Goal: Task Accomplishment & Management: Manage account settings

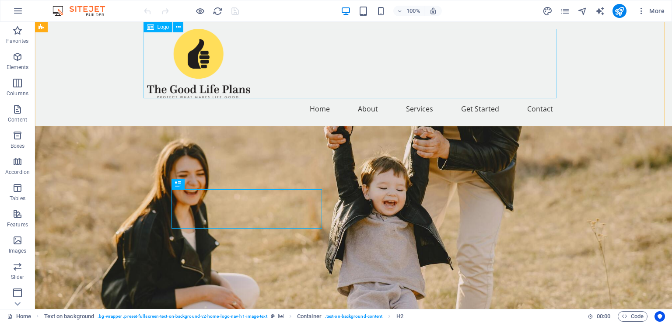
click at [150, 27] on icon at bounding box center [150, 27] width 7 height 11
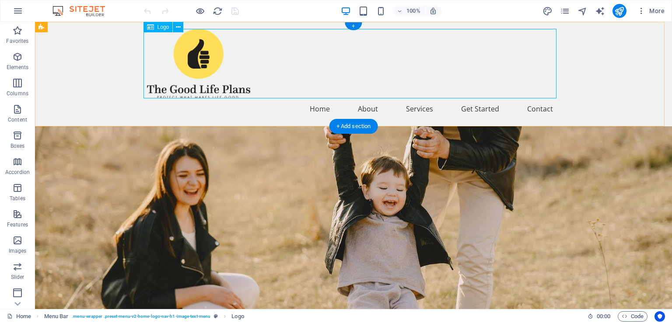
click at [185, 57] on div at bounding box center [353, 64] width 413 height 70
select select "%"
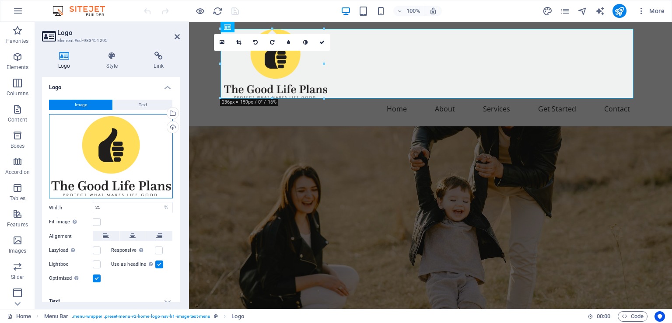
click at [111, 139] on div "Drag files here, click to choose files or select files from Files or our free s…" at bounding box center [111, 156] width 124 height 85
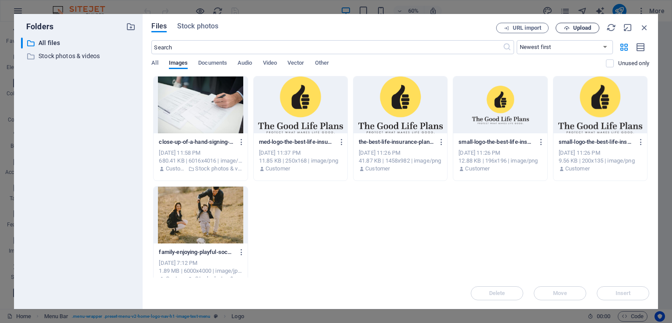
click at [578, 29] on span "Upload" at bounding box center [582, 27] width 18 height 5
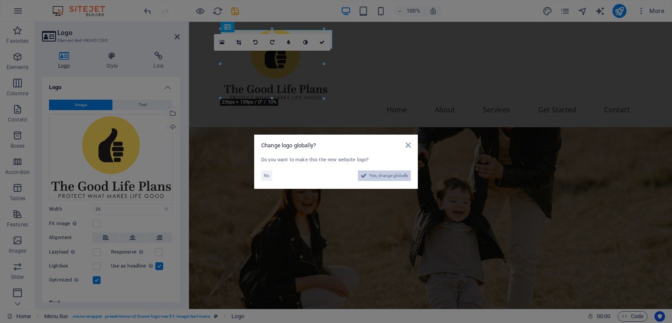
click at [365, 180] on icon at bounding box center [364, 176] width 6 height 11
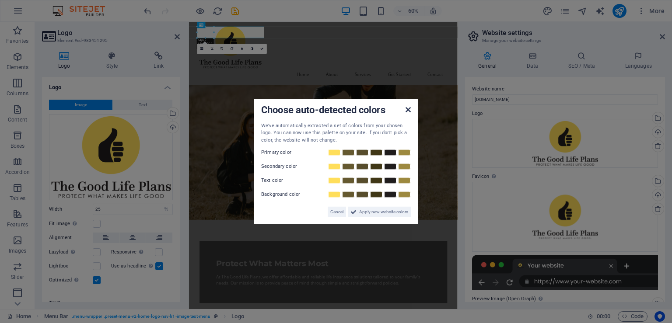
click at [409, 111] on icon at bounding box center [408, 109] width 5 height 7
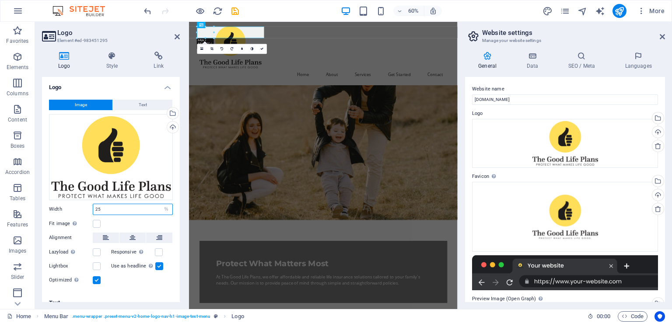
click at [116, 204] on input "25" at bounding box center [132, 209] width 79 height 11
click at [133, 279] on div "Optimized Images are compressed to improve page speed." at bounding box center [111, 280] width 124 height 11
click at [118, 204] on input "25" at bounding box center [132, 209] width 79 height 11
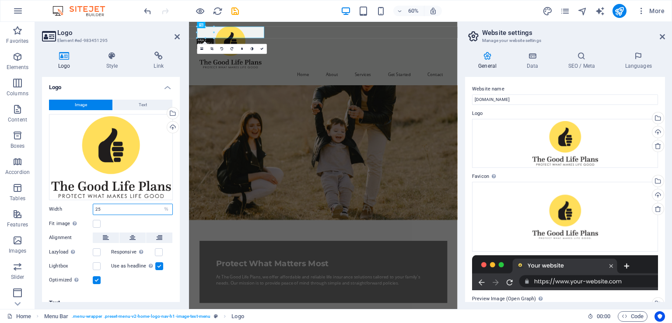
click at [118, 204] on input "25" at bounding box center [132, 209] width 79 height 11
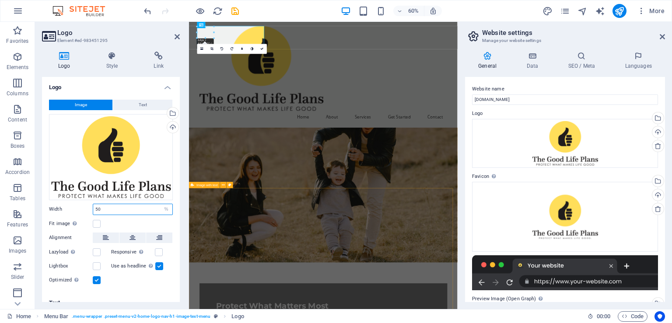
click at [108, 204] on input "50" at bounding box center [132, 209] width 79 height 11
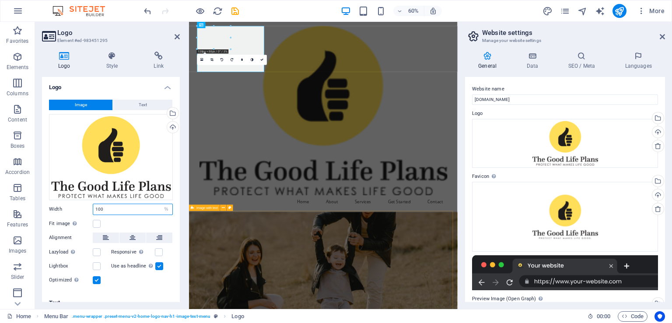
type input "100"
click at [660, 38] on icon at bounding box center [662, 36] width 5 height 7
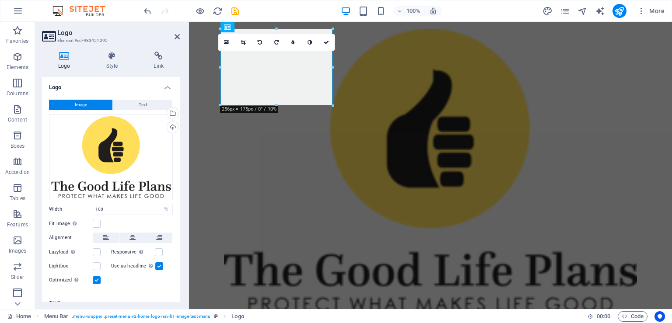
click at [172, 34] on h2 "Logo" at bounding box center [118, 33] width 123 height 8
click at [174, 36] on h2 "Logo" at bounding box center [118, 33] width 123 height 8
click at [175, 37] on icon at bounding box center [177, 36] width 5 height 7
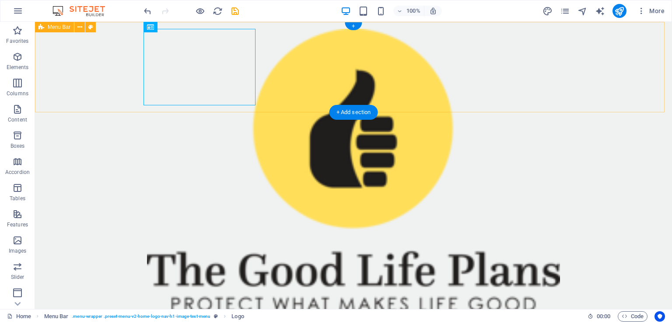
click at [286, 104] on div "Home About Services Get Started Contact" at bounding box center [353, 180] width 637 height 317
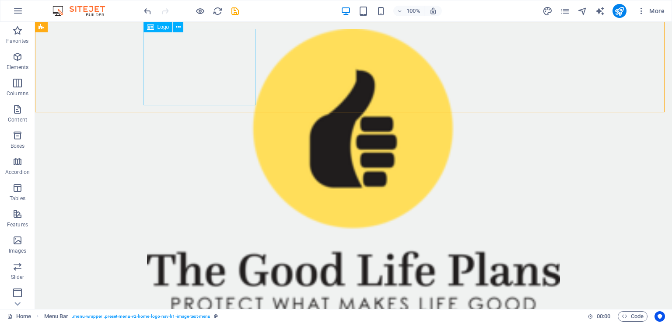
click at [160, 30] on span "Logo" at bounding box center [164, 27] width 12 height 5
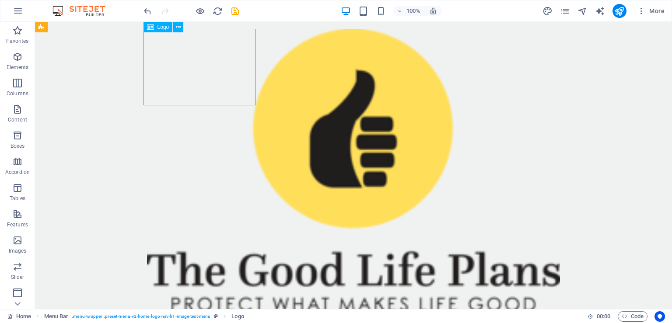
click at [158, 28] on span "Logo" at bounding box center [164, 27] width 12 height 5
select select "%"
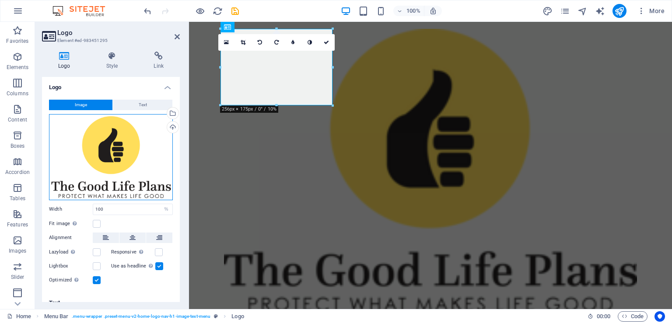
click at [132, 152] on div "Drag files here, click to choose files or select files from Files or our free s…" at bounding box center [111, 157] width 124 height 86
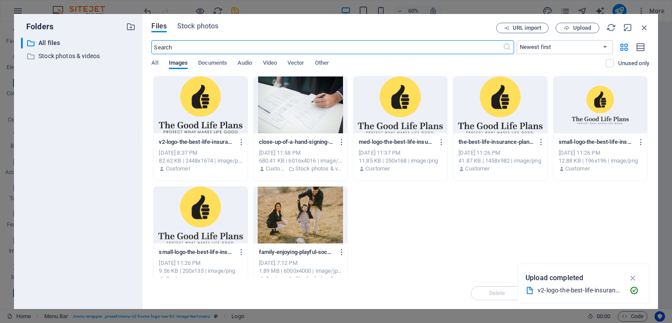
click at [189, 110] on div at bounding box center [201, 105] width 94 height 57
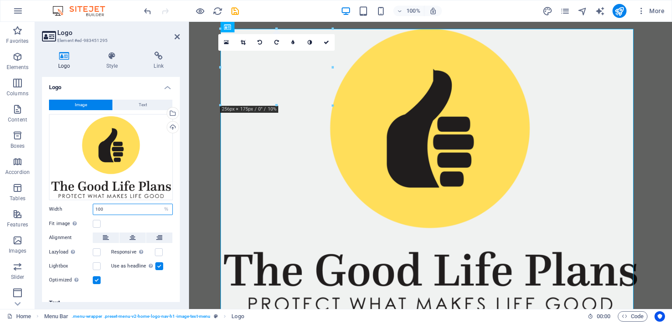
click at [125, 204] on input "100" at bounding box center [132, 209] width 79 height 11
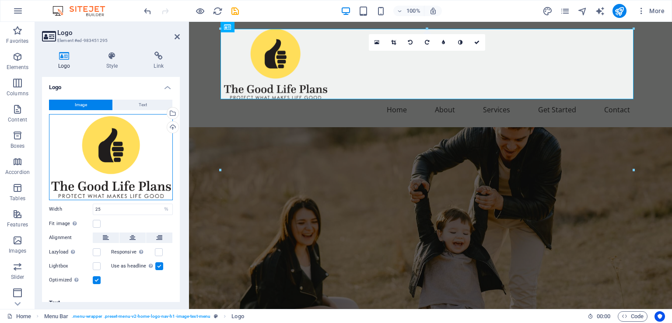
click at [109, 138] on div "Drag files here, click to choose files or select files from Files or our free s…" at bounding box center [111, 157] width 124 height 86
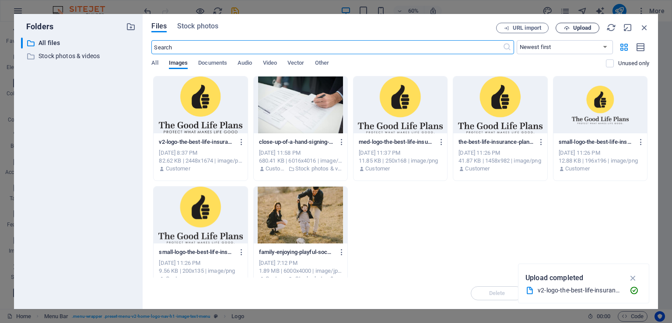
click at [571, 28] on span "Upload" at bounding box center [578, 28] width 36 height 6
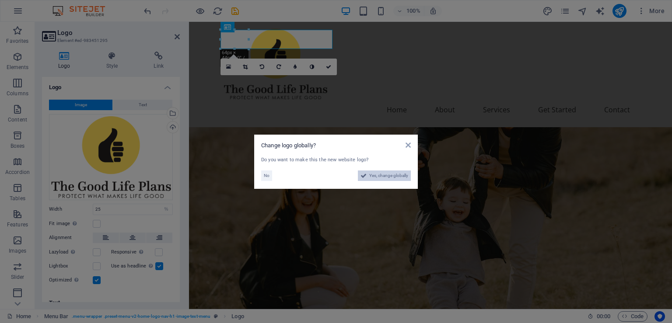
click at [363, 175] on icon at bounding box center [364, 176] width 6 height 11
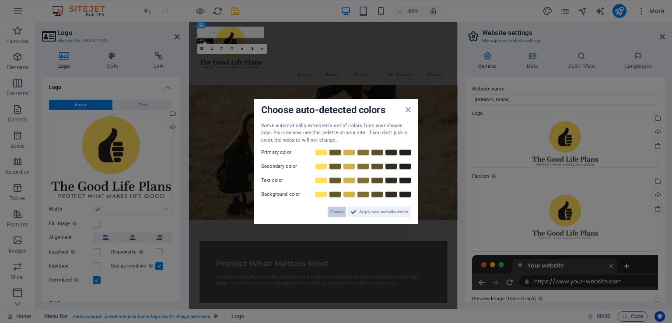
click at [332, 211] on span "Cancel" at bounding box center [336, 212] width 13 height 11
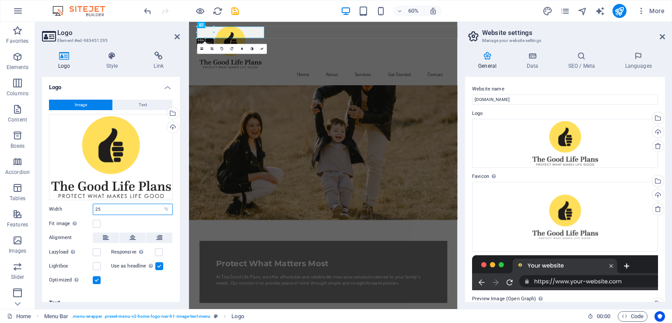
click at [127, 206] on input "25" at bounding box center [132, 209] width 79 height 11
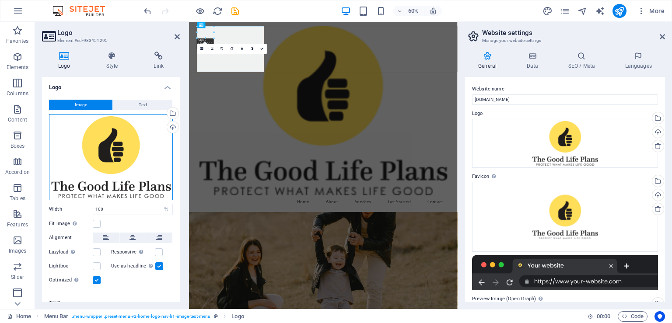
click at [118, 163] on div "Drag files here, click to choose files or select files from Files or our free s…" at bounding box center [111, 157] width 124 height 86
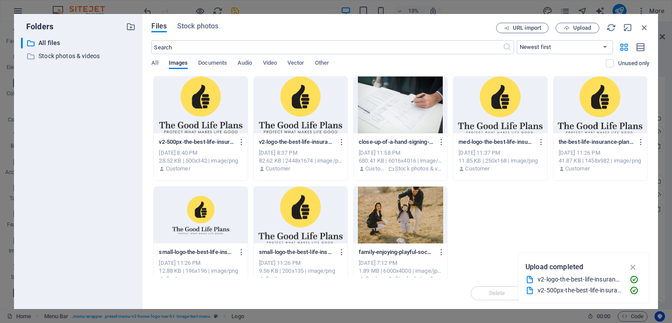
click at [196, 104] on div at bounding box center [201, 105] width 94 height 57
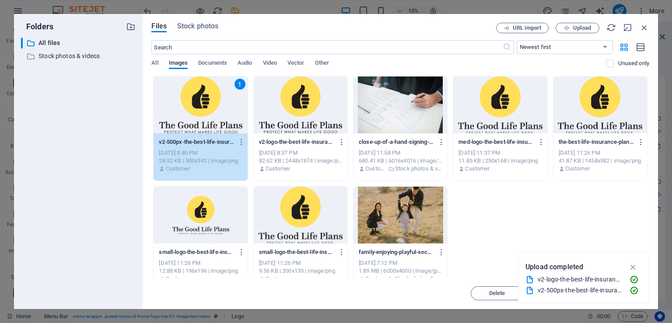
click at [196, 104] on div "1" at bounding box center [201, 105] width 94 height 57
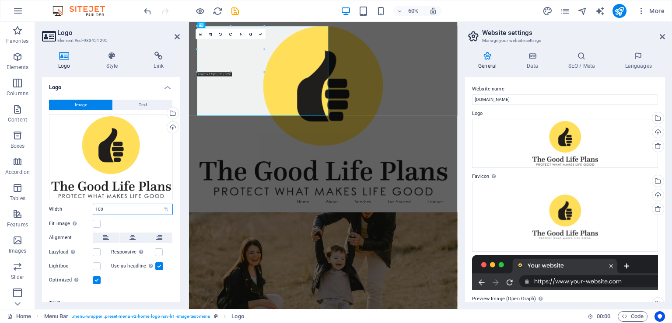
click at [123, 204] on input "100" at bounding box center [132, 209] width 79 height 11
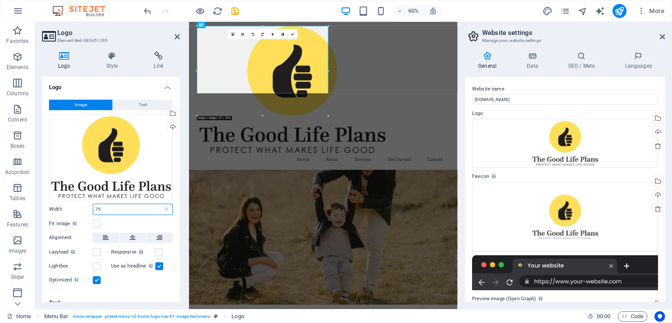
type input "7"
click at [97, 220] on label at bounding box center [97, 224] width 8 height 8
click at [0, 0] on input "Fit image Automatically fit image to a fixed width and height" at bounding box center [0, 0] width 0 height 0
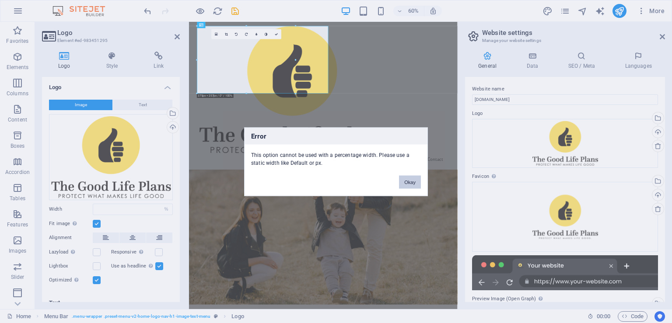
click at [403, 181] on button "Okay" at bounding box center [410, 181] width 22 height 13
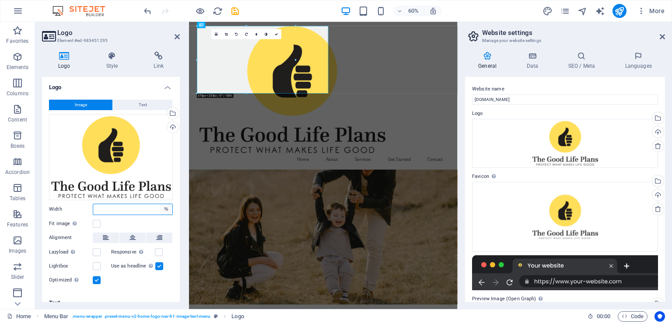
click at [160, 204] on select "Default auto px rem % em vh vw" at bounding box center [166, 209] width 12 height 11
click option "Default" at bounding box center [0, 0] width 0 height 0
select select "DISABLED_OPTION_VALUE"
click at [129, 220] on div "Fit image Automatically fit image to a fixed width and height" at bounding box center [111, 224] width 124 height 11
click at [95, 132] on div "Drag files here, click to choose files or select files from Files or our free s…" at bounding box center [111, 157] width 124 height 86
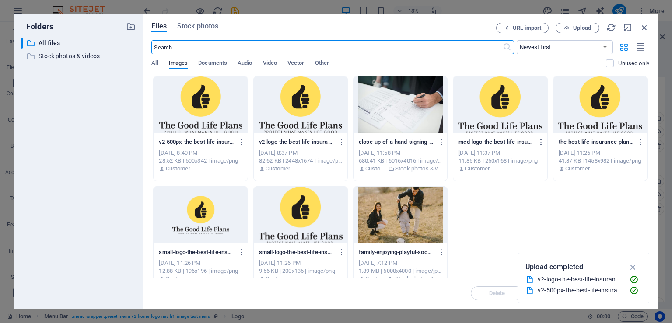
type input "75"
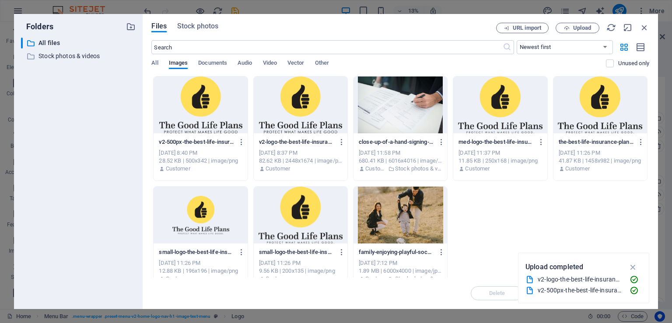
click at [189, 98] on div at bounding box center [201, 105] width 94 height 57
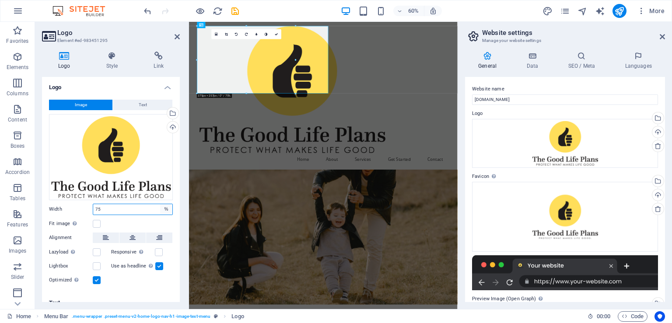
click at [160, 204] on select "Default auto px rem % em vh vw" at bounding box center [166, 209] width 12 height 11
select select "default"
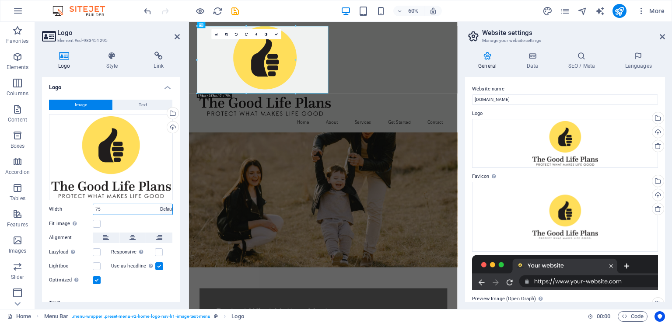
click option "Default" at bounding box center [0, 0] width 0 height 0
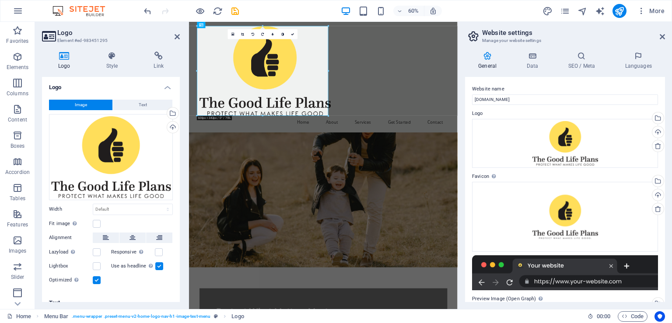
click at [139, 213] on div "Image Text Drag files here, click to choose files or select files from Files or…" at bounding box center [111, 193] width 138 height 200
click at [100, 220] on label at bounding box center [97, 224] width 8 height 8
click at [0, 0] on input "Fit image Automatically fit image to a fixed width and height" at bounding box center [0, 0] width 0 height 0
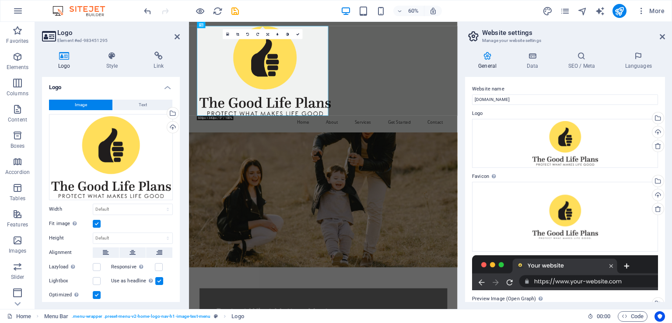
click at [100, 220] on label at bounding box center [97, 224] width 8 height 8
click at [0, 0] on input "Fit image Automatically fit image to a fixed width and height" at bounding box center [0, 0] width 0 height 0
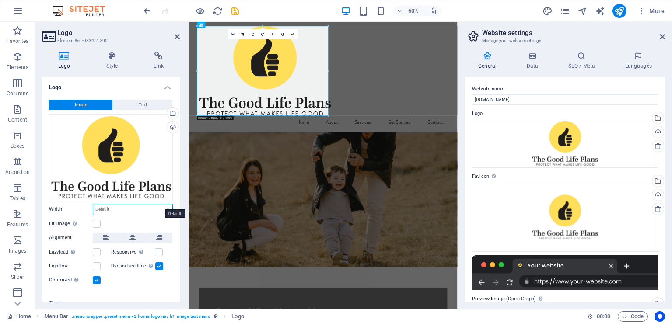
click at [93, 204] on select "Default auto px rem % em vh vw" at bounding box center [132, 209] width 79 height 11
click option "auto" at bounding box center [0, 0] width 0 height 0
select select "DISABLED_OPTION_VALUE"
click at [137, 220] on div "Fit image Automatically fit image to a fixed width and height" at bounding box center [111, 224] width 124 height 11
click at [93, 204] on select "Default auto px rem % em vh vw" at bounding box center [132, 209] width 79 height 11
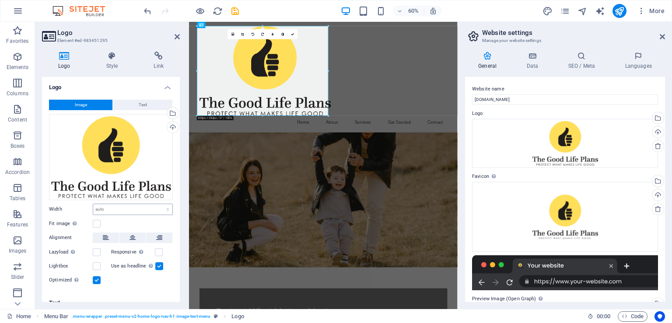
click at [171, 227] on div "Image Text Drag files here, click to choose files or select files from Files or…" at bounding box center [111, 193] width 138 height 200
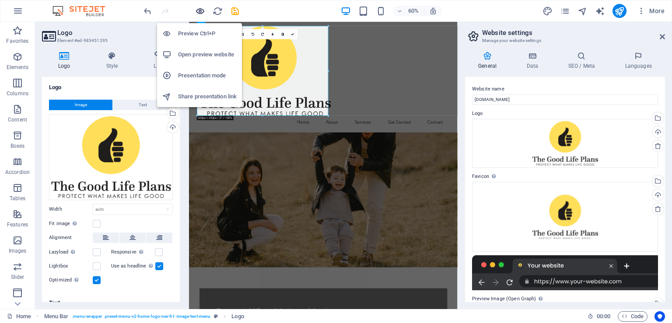
click at [202, 9] on icon "button" at bounding box center [200, 11] width 10 height 10
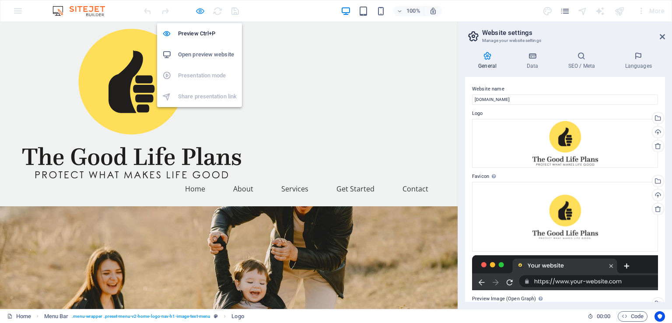
click at [201, 11] on icon "button" at bounding box center [200, 11] width 10 height 10
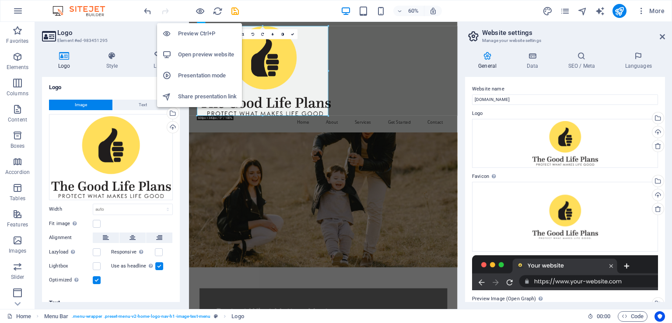
click at [214, 51] on h6 "Open preview website" at bounding box center [207, 54] width 59 height 11
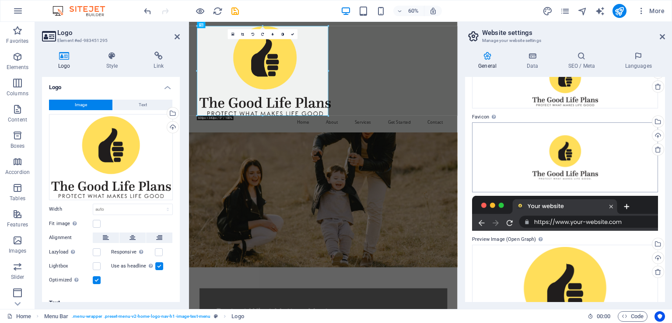
scroll to position [128, 0]
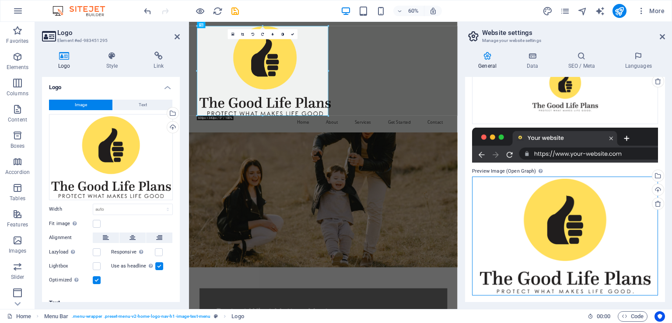
click at [564, 209] on div "Drag files here, click to choose files or select files from Files or our free s…" at bounding box center [565, 236] width 186 height 119
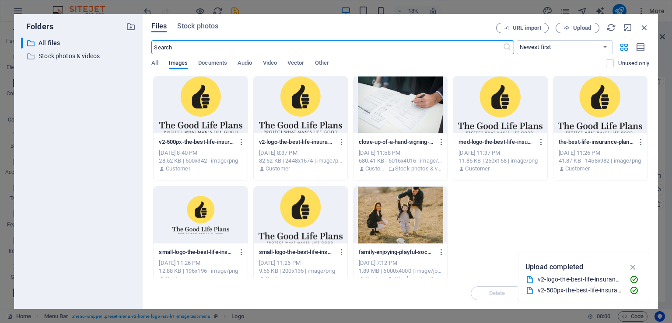
click at [284, 116] on div at bounding box center [301, 105] width 94 height 57
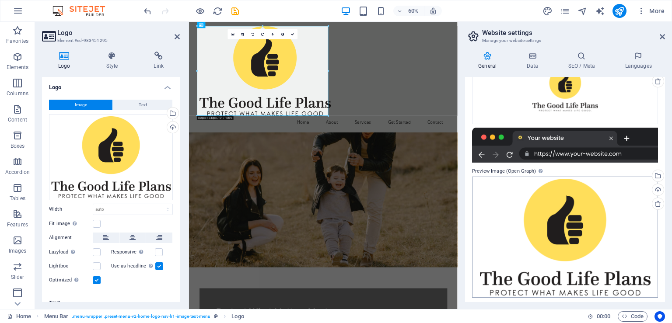
scroll to position [0, 0]
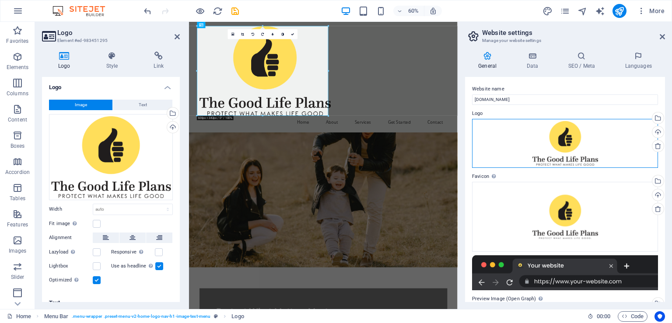
click at [549, 148] on div "Drag files here, click to choose files or select files from Files or our free s…" at bounding box center [565, 143] width 186 height 49
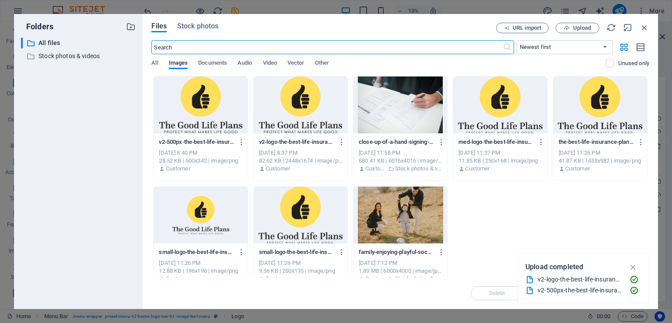
click at [300, 106] on div at bounding box center [301, 105] width 94 height 57
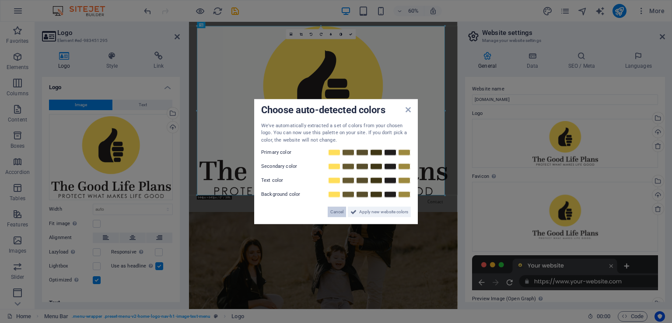
click at [340, 211] on span "Cancel" at bounding box center [336, 212] width 13 height 11
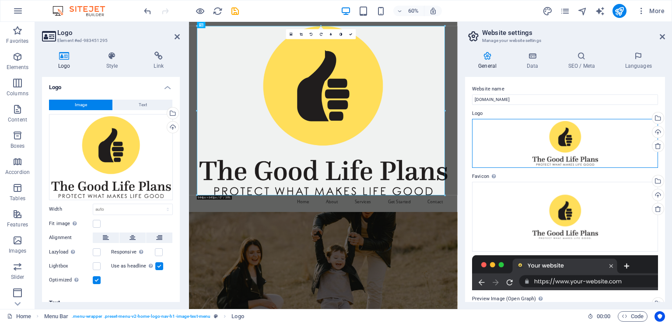
click at [566, 139] on div "Drag files here, click to choose files or select files from Files or our free s…" at bounding box center [565, 143] width 186 height 49
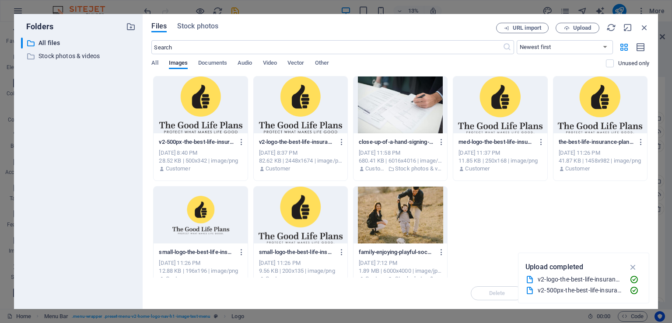
click at [218, 112] on div at bounding box center [201, 105] width 94 height 57
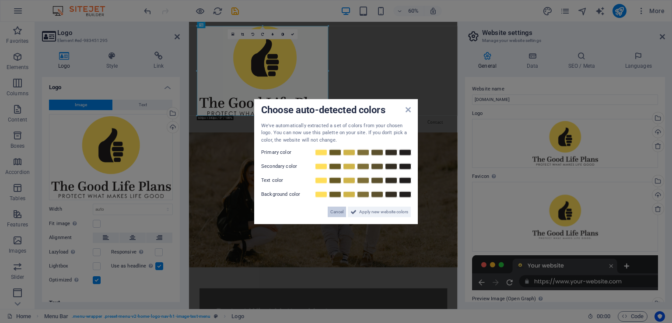
click at [335, 212] on span "Cancel" at bounding box center [336, 212] width 13 height 11
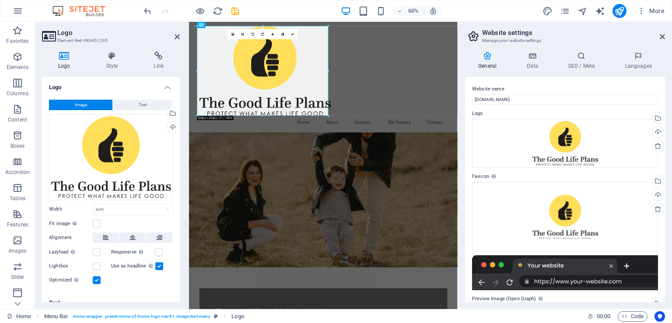
click at [181, 296] on div "Logo Style Link Logo Image Text Drag files here, click to choose files or selec…" at bounding box center [111, 177] width 152 height 265
click at [106, 154] on div "Drag files here, click to choose files or select files from Files or our free s…" at bounding box center [111, 157] width 124 height 86
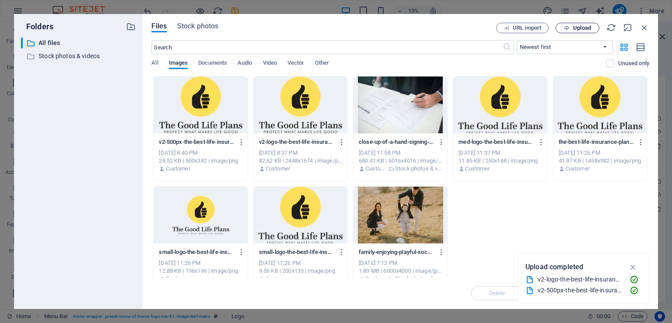
click at [565, 30] on icon "button" at bounding box center [567, 28] width 6 height 6
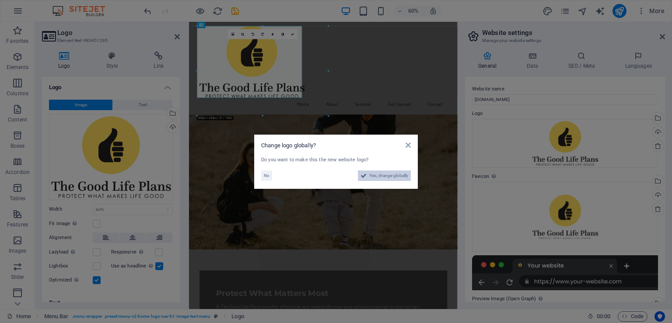
click at [397, 173] on span "Yes, change globally" at bounding box center [388, 176] width 39 height 11
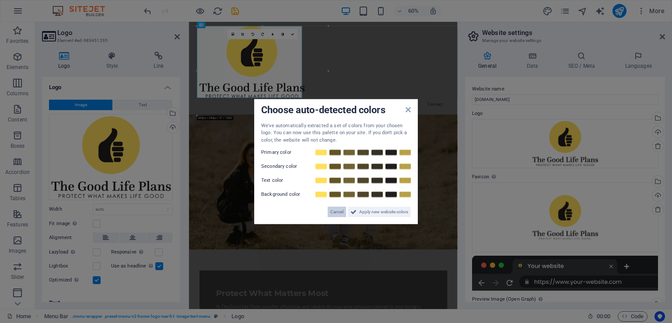
click at [337, 211] on span "Cancel" at bounding box center [336, 212] width 13 height 11
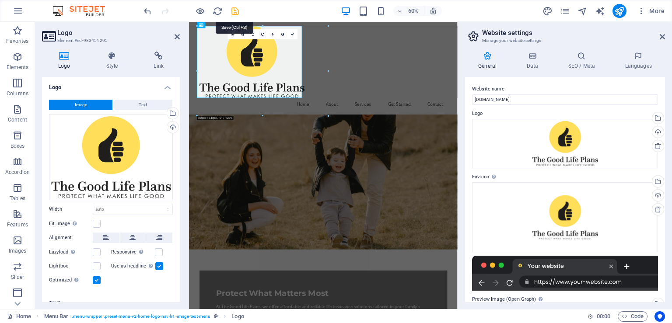
click at [235, 15] on icon "save" at bounding box center [235, 11] width 10 height 10
checkbox input "false"
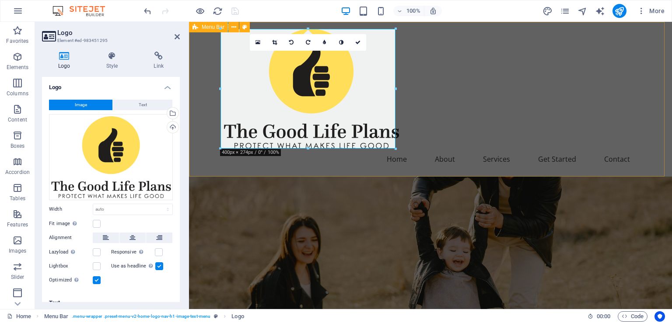
drag, startPoint x: 547, startPoint y: 98, endPoint x: 616, endPoint y: 22, distance: 102.2
click at [547, 98] on div "Home About Services Get Started Contact" at bounding box center [430, 99] width 483 height 155
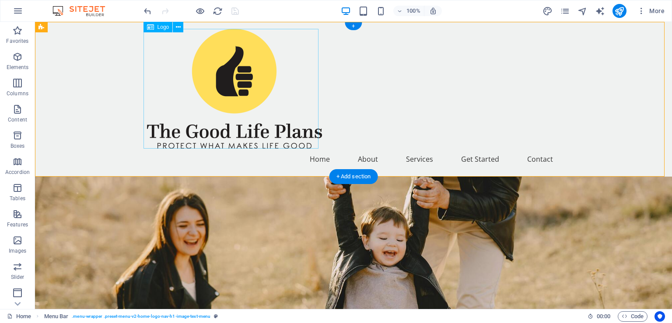
click at [234, 84] on div at bounding box center [353, 89] width 413 height 120
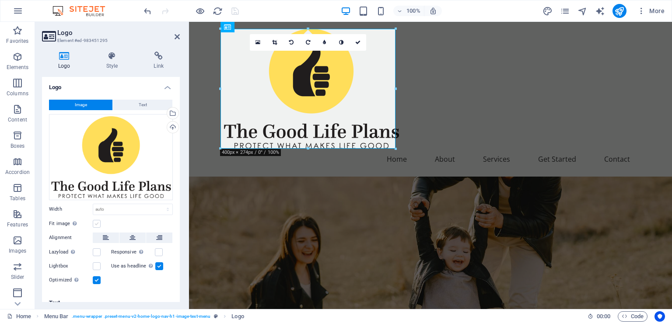
click at [95, 220] on label at bounding box center [97, 224] width 8 height 8
click at [0, 0] on input "Fit image Automatically fit image to a fixed width and height" at bounding box center [0, 0] width 0 height 0
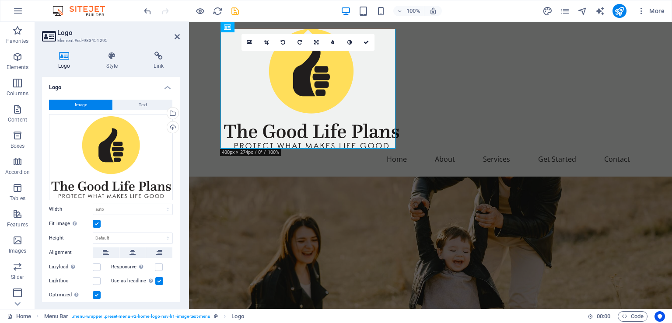
click at [95, 220] on label at bounding box center [97, 224] width 8 height 8
click at [0, 0] on input "Fit image Automatically fit image to a fixed width and height" at bounding box center [0, 0] width 0 height 0
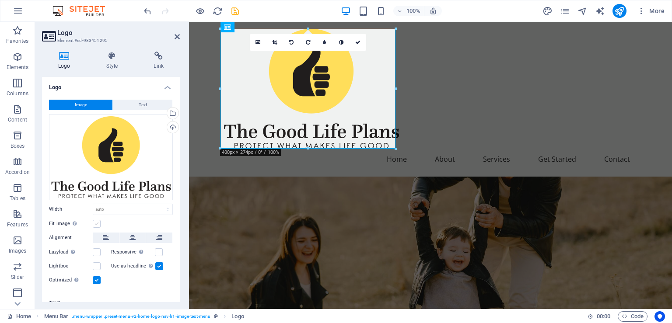
click at [95, 220] on label at bounding box center [97, 224] width 8 height 8
click at [0, 0] on input "Fit image Automatically fit image to a fixed width and height" at bounding box center [0, 0] width 0 height 0
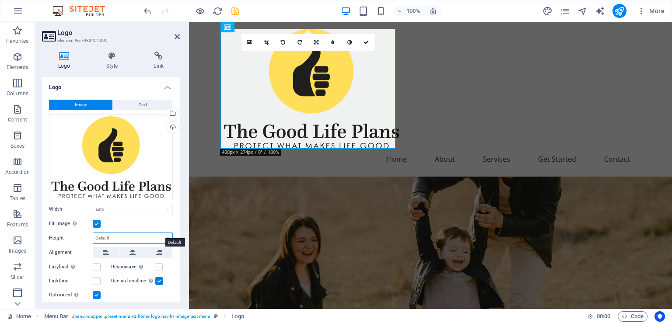
click at [93, 233] on select "Default auto px" at bounding box center [132, 238] width 79 height 11
click option "auto" at bounding box center [0, 0] width 0 height 0
select select "DISABLED_OPTION_VALUE"
click at [98, 220] on label at bounding box center [97, 224] width 8 height 8
click at [0, 0] on input "Fit image Automatically fit image to a fixed width and height" at bounding box center [0, 0] width 0 height 0
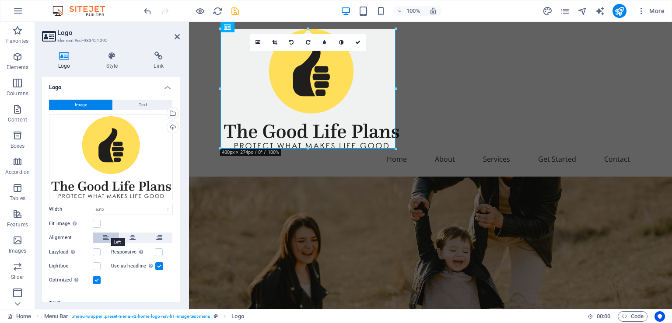
click at [103, 233] on icon at bounding box center [106, 238] width 6 height 11
click at [111, 233] on button at bounding box center [106, 238] width 26 height 11
click at [116, 221] on div "Fit image Automatically fit image to a fixed width and height" at bounding box center [111, 224] width 124 height 11
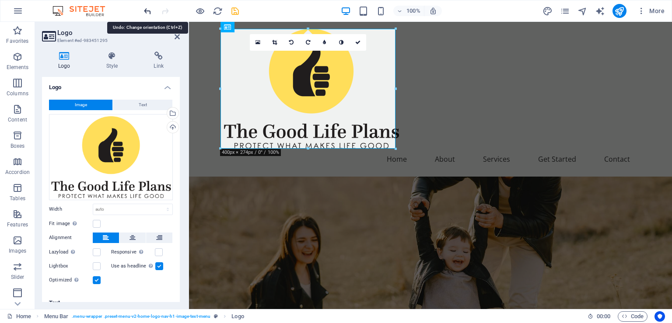
click at [146, 13] on icon "undo" at bounding box center [148, 11] width 10 height 10
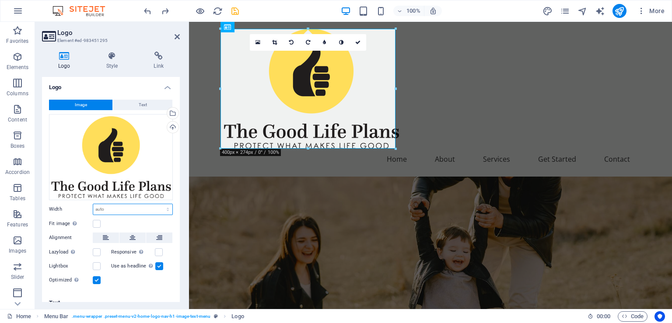
click at [93, 204] on select "Default auto px rem % em vh vw" at bounding box center [132, 209] width 79 height 11
click option "auto" at bounding box center [0, 0] width 0 height 0
click at [127, 211] on div "Image Text Drag files here, click to choose files or select files from Files or…" at bounding box center [111, 193] width 138 height 200
click at [93, 204] on select "Default auto px rem % em vh vw" at bounding box center [132, 209] width 79 height 11
click option "Default" at bounding box center [0, 0] width 0 height 0
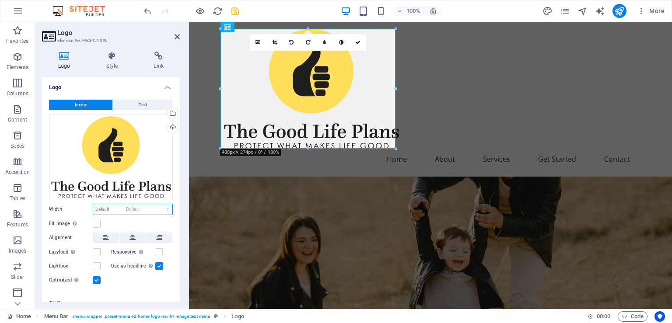
select select "DISABLED_OPTION_VALUE"
click at [125, 219] on div "Fit image Automatically fit image to a fixed width and height" at bounding box center [111, 224] width 124 height 11
click at [235, 9] on icon "save" at bounding box center [235, 11] width 10 height 10
checkbox input "false"
click at [93, 204] on select "Default auto px rem % em vh vw" at bounding box center [132, 209] width 79 height 11
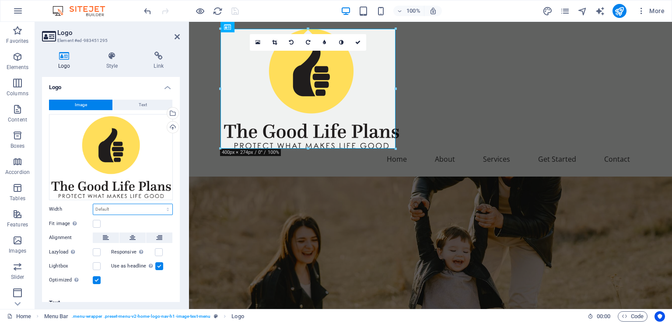
select select "%"
click option "%" at bounding box center [0, 0] width 0 height 0
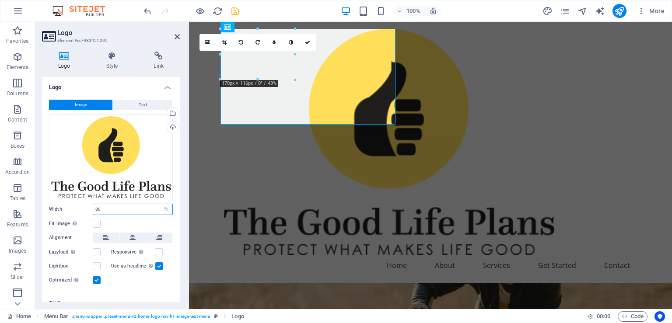
type input "80"
click at [235, 14] on icon "save" at bounding box center [235, 11] width 10 height 10
select select "%"
checkbox input "false"
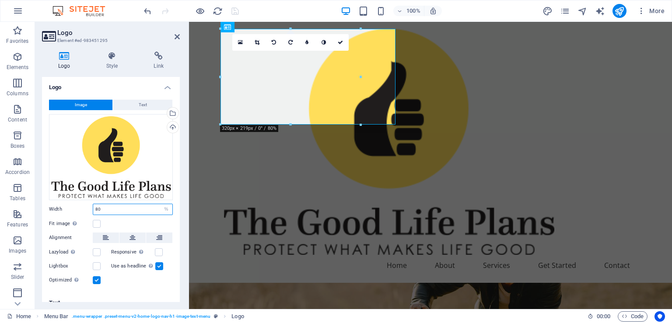
click at [124, 204] on input "80" at bounding box center [132, 209] width 79 height 11
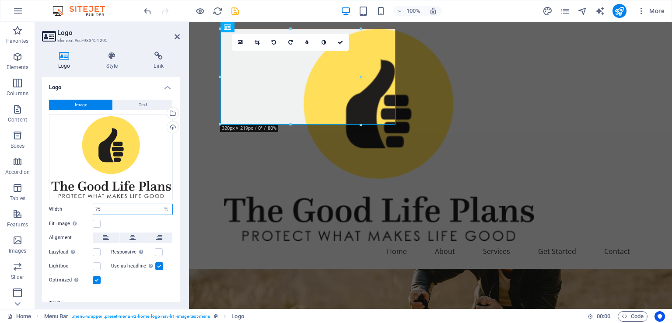
type input "75"
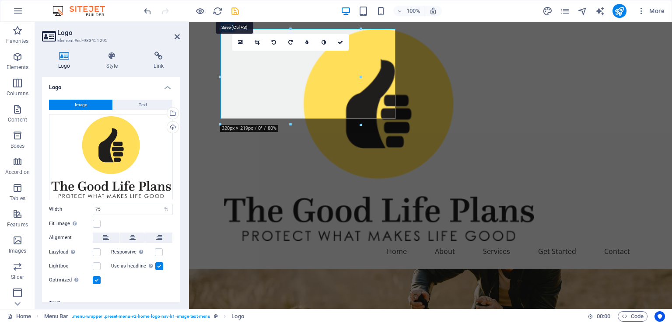
click at [238, 11] on icon "save" at bounding box center [235, 11] width 10 height 10
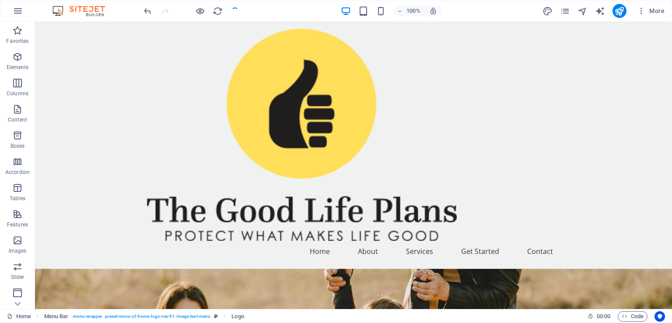
checkbox input "false"
select select "%"
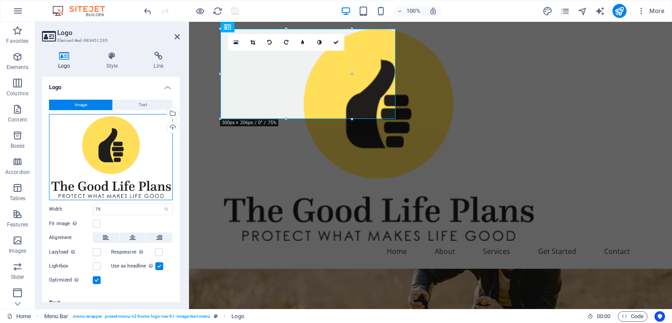
click at [106, 164] on div "Drag files here, click to choose files or select files from Files or our free s…" at bounding box center [111, 157] width 124 height 86
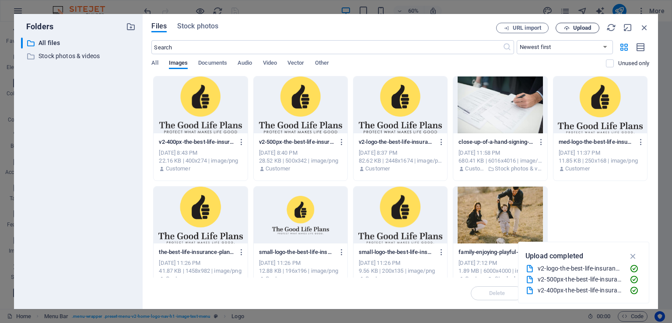
click at [581, 27] on span "Upload" at bounding box center [582, 27] width 18 height 5
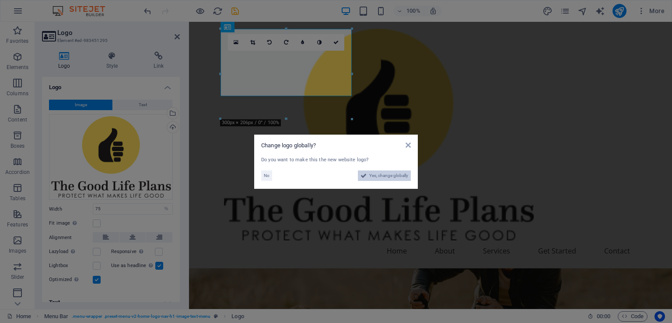
click at [384, 175] on span "Yes, change globally" at bounding box center [388, 176] width 39 height 11
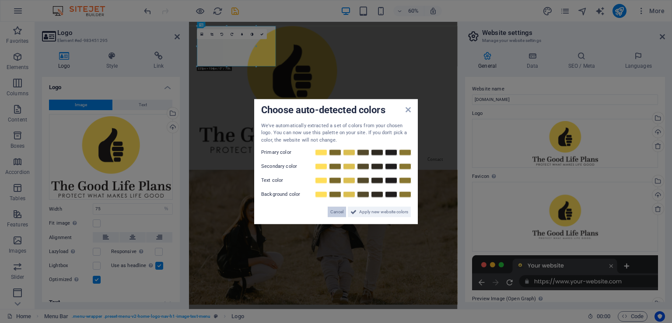
click at [332, 208] on span "Cancel" at bounding box center [336, 212] width 13 height 11
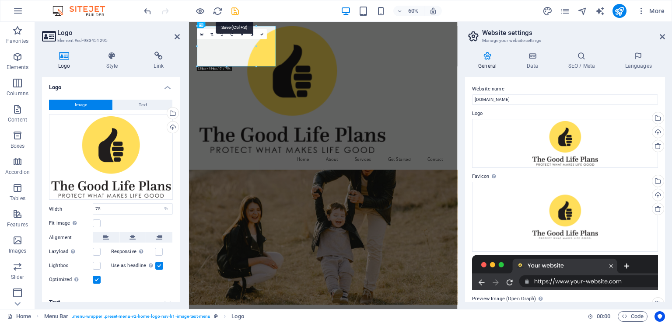
click at [234, 13] on icon "save" at bounding box center [235, 11] width 10 height 10
checkbox input "false"
select select "%"
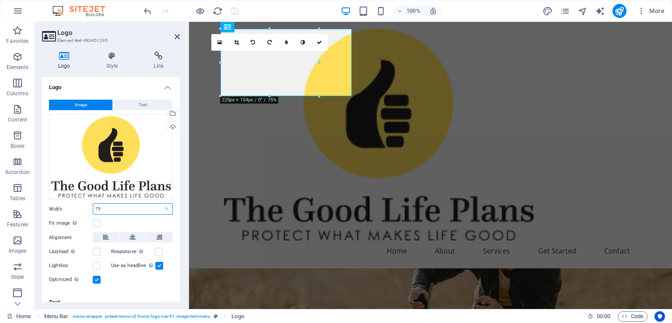
click at [130, 204] on input "75" at bounding box center [132, 209] width 79 height 11
type input "100"
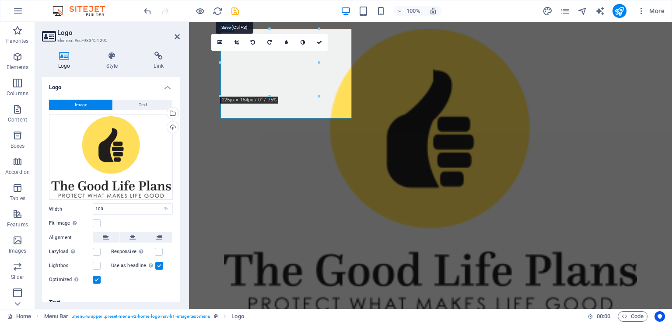
click at [237, 8] on icon "save" at bounding box center [235, 11] width 10 height 10
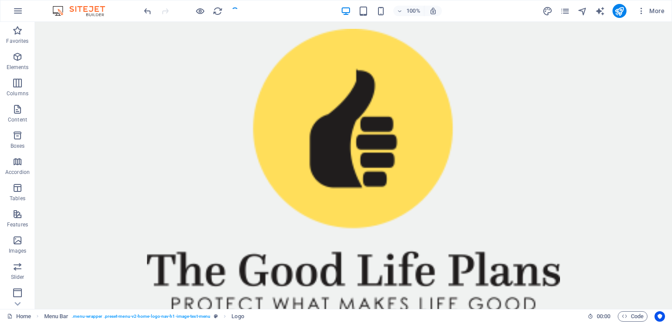
checkbox input "false"
select select "%"
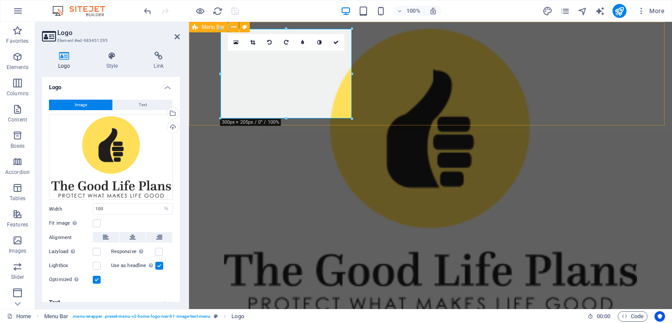
click at [214, 100] on div "Home About Services Get Started Contact" at bounding box center [430, 180] width 483 height 317
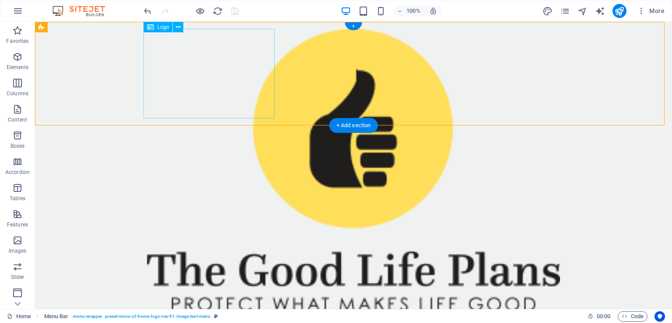
click at [221, 53] on div at bounding box center [353, 170] width 413 height 282
click at [164, 67] on div at bounding box center [353, 170] width 413 height 282
select select "%"
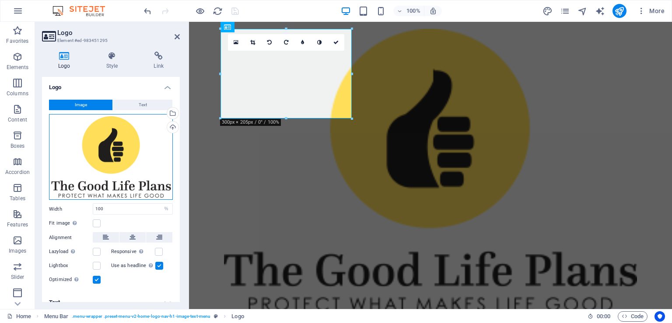
click at [73, 163] on div "Drag files here, click to choose files or select files from Files or our free s…" at bounding box center [111, 157] width 124 height 86
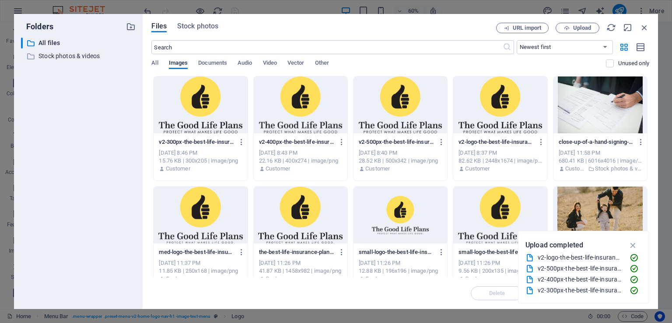
click at [571, 21] on div "Files Stock photos URL import Upload ​ Newest first Oldest first Name (A-Z) Nam…" at bounding box center [400, 161] width 515 height 295
click at [570, 30] on span "Upload" at bounding box center [578, 28] width 36 height 6
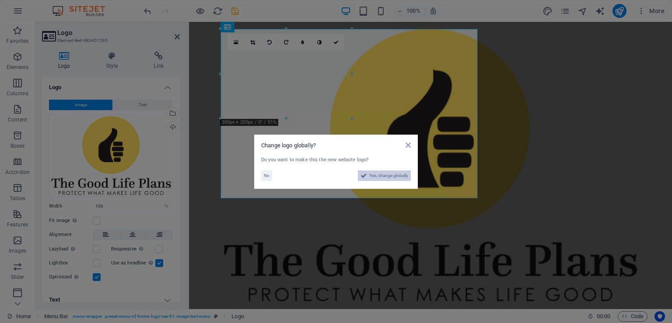
click at [385, 177] on span "Yes, change globally" at bounding box center [388, 176] width 39 height 11
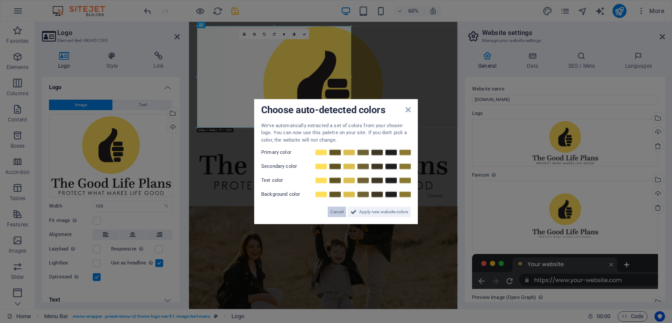
click at [331, 209] on span "Cancel" at bounding box center [336, 212] width 13 height 11
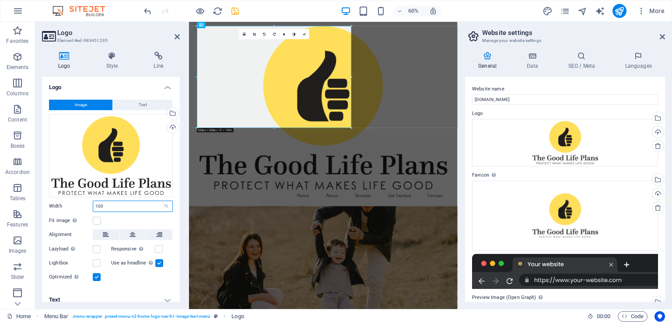
click at [129, 201] on input "100" at bounding box center [132, 206] width 79 height 11
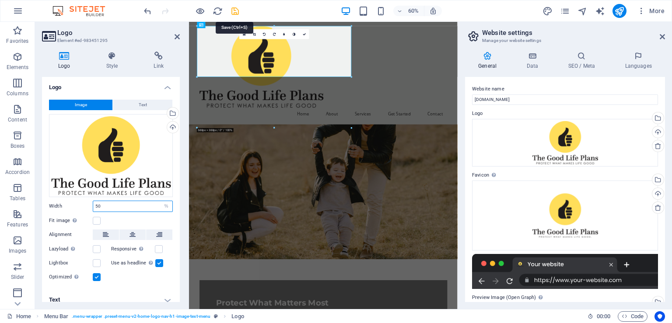
type input "50"
click at [235, 7] on icon "save" at bounding box center [235, 11] width 10 height 10
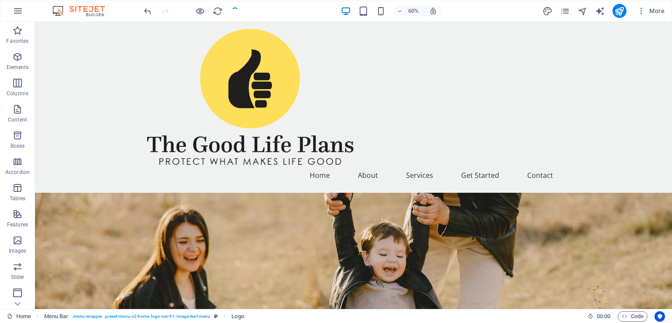
checkbox input "false"
select select "%"
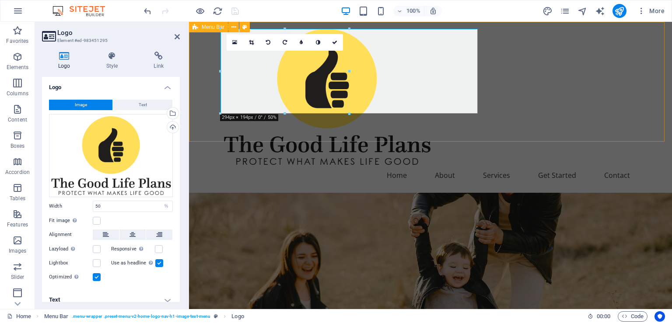
click at [521, 52] on div "Home About Services Get Started Contact" at bounding box center [430, 107] width 483 height 171
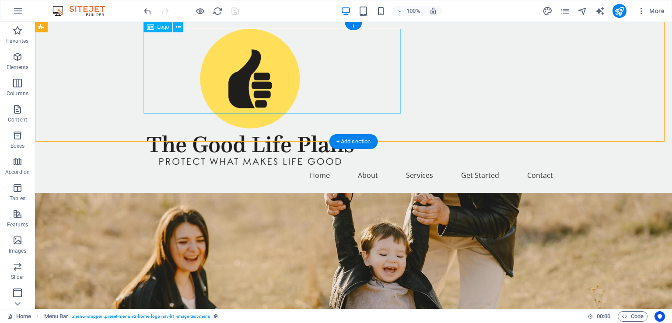
click at [212, 60] on div at bounding box center [353, 97] width 413 height 136
select select "%"
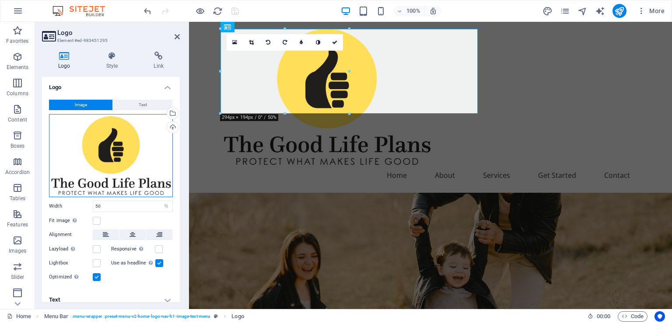
click at [111, 136] on div "Drag files here, click to choose files or select files from Files or our free s…" at bounding box center [111, 155] width 124 height 83
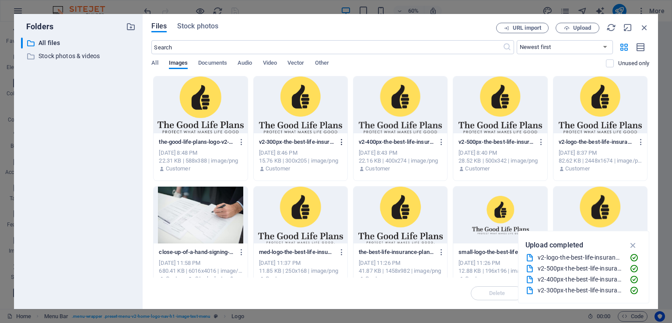
click at [340, 143] on icon "button" at bounding box center [342, 142] width 8 height 8
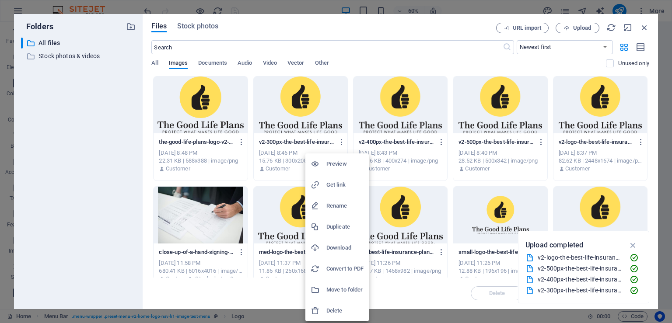
click at [328, 309] on h6 "Delete" at bounding box center [344, 311] width 37 height 11
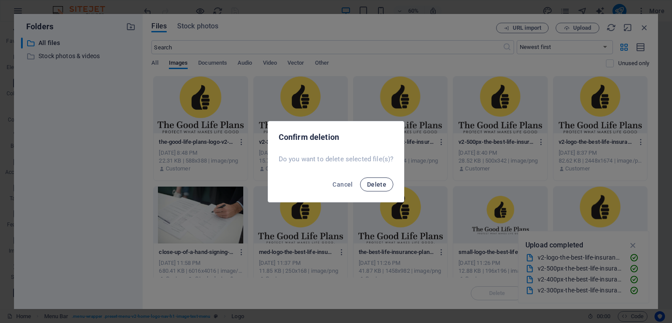
click at [368, 188] on span "Delete" at bounding box center [376, 184] width 19 height 7
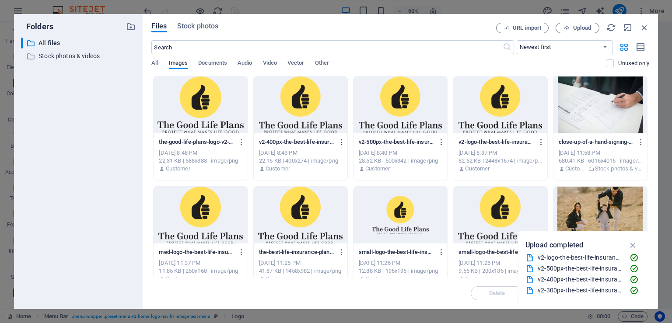
click at [341, 143] on icon "button" at bounding box center [342, 142] width 8 height 8
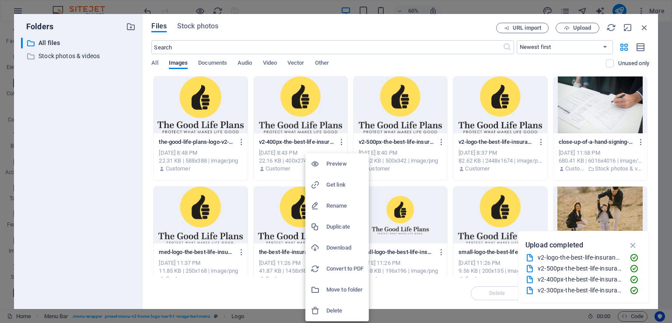
click at [329, 304] on li "Delete" at bounding box center [336, 311] width 63 height 21
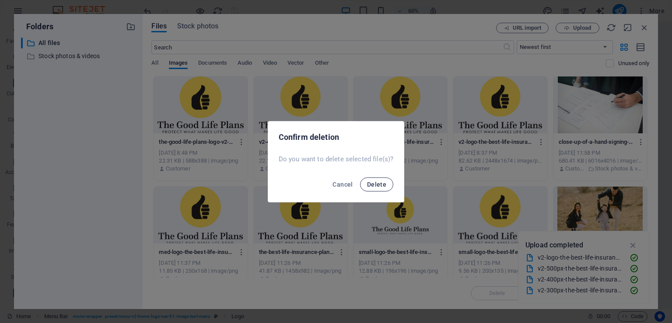
click at [376, 183] on span "Delete" at bounding box center [376, 184] width 19 height 7
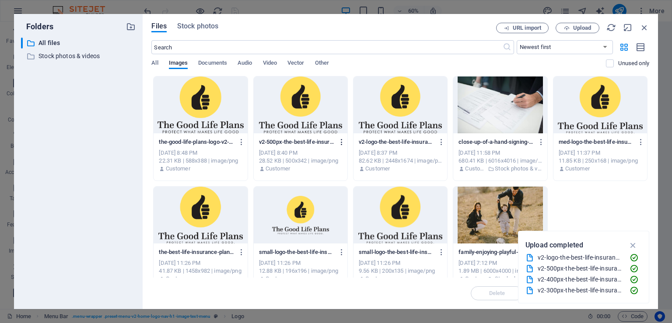
click at [339, 144] on icon "button" at bounding box center [342, 142] width 8 height 8
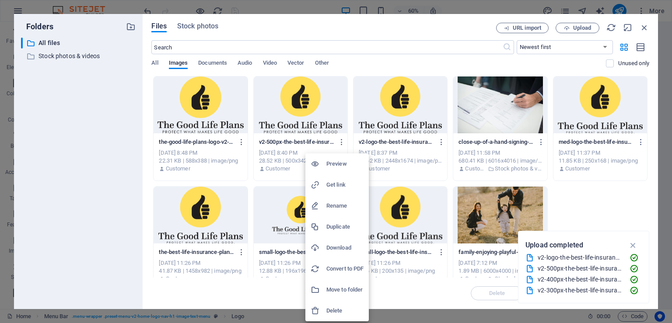
click at [329, 309] on h6 "Delete" at bounding box center [344, 311] width 37 height 11
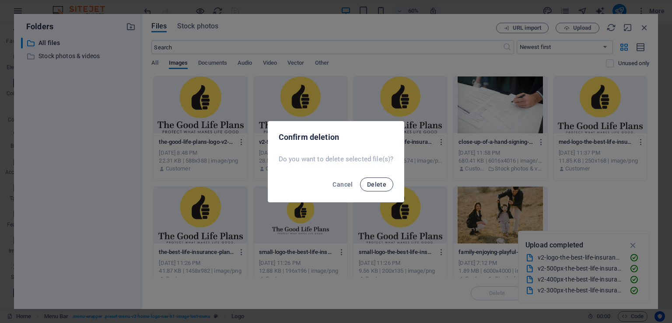
click at [373, 189] on button "Delete" at bounding box center [376, 185] width 33 height 14
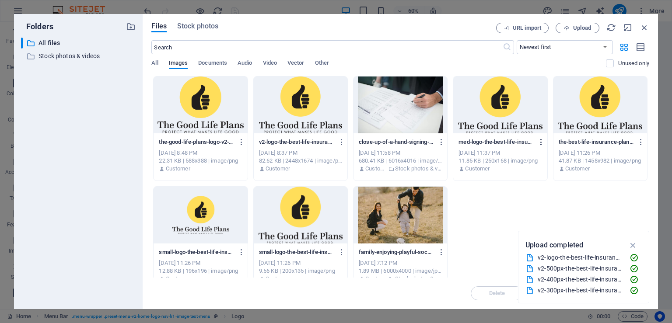
click at [537, 144] on icon "button" at bounding box center [541, 142] width 8 height 8
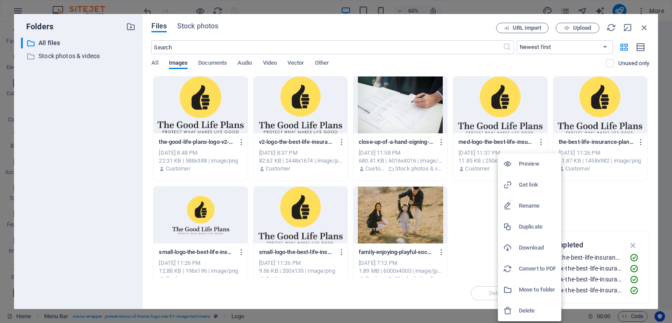
click at [511, 307] on icon at bounding box center [507, 311] width 9 height 9
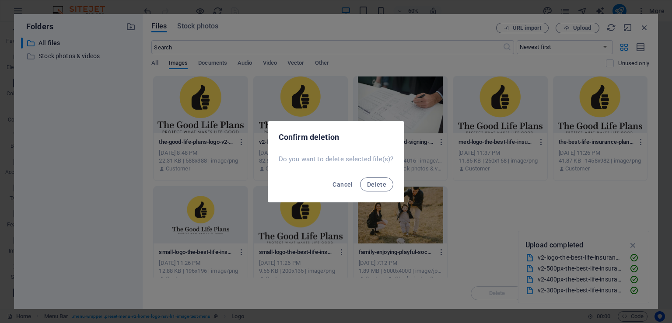
click at [378, 175] on div "Cancel Delete" at bounding box center [336, 187] width 136 height 30
click at [380, 182] on span "Delete" at bounding box center [376, 184] width 19 height 7
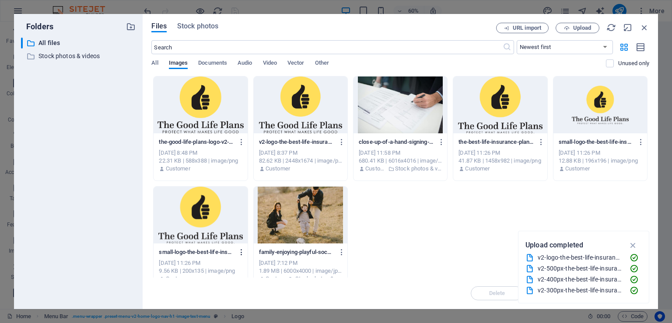
click at [240, 256] on button "button" at bounding box center [240, 252] width 12 height 14
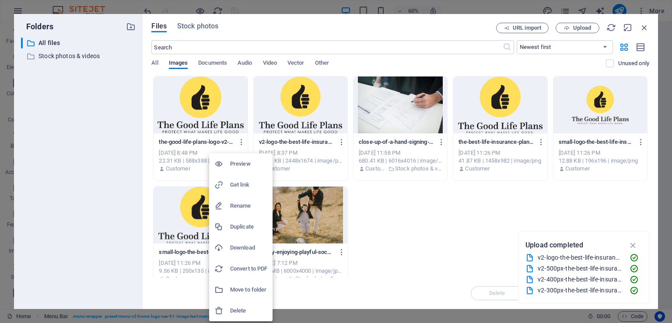
click at [250, 307] on h6 "Delete" at bounding box center [248, 311] width 37 height 11
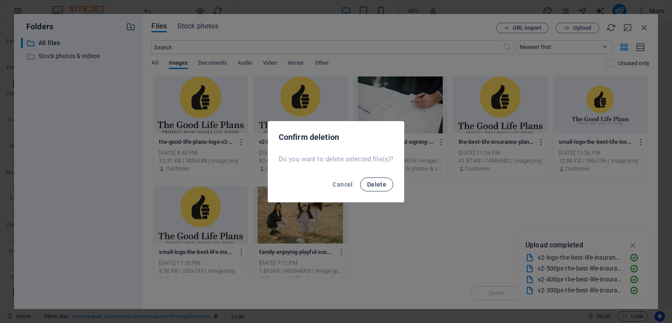
click at [369, 190] on button "Delete" at bounding box center [376, 185] width 33 height 14
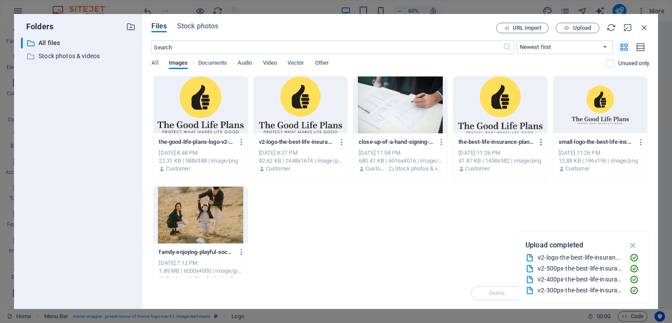
click at [534, 146] on button "button" at bounding box center [540, 142] width 12 height 14
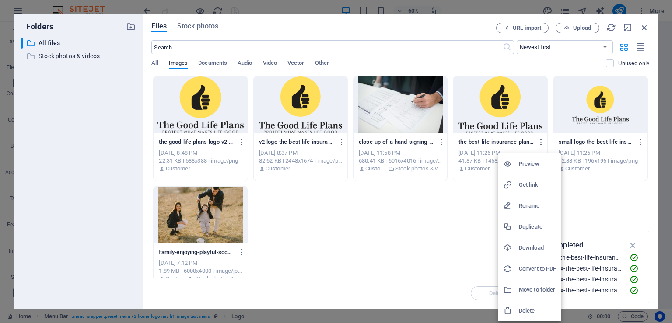
click at [511, 305] on li "Delete" at bounding box center [529, 311] width 63 height 21
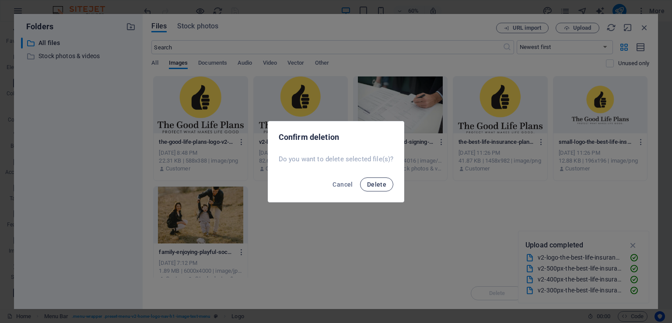
click at [371, 185] on span "Delete" at bounding box center [376, 184] width 19 height 7
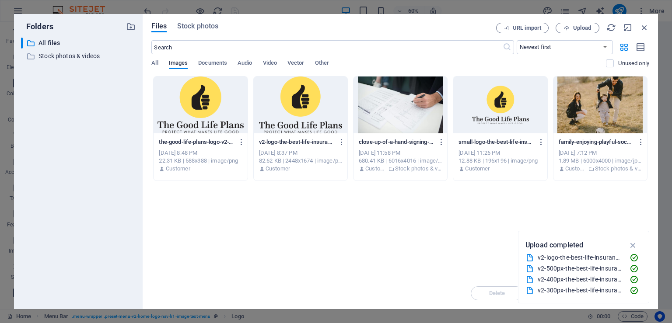
click at [542, 144] on div "small-logo-the-best-life-insurance-plans-best-life-insurance-agent-best-life-in…" at bounding box center [500, 155] width 94 height 45
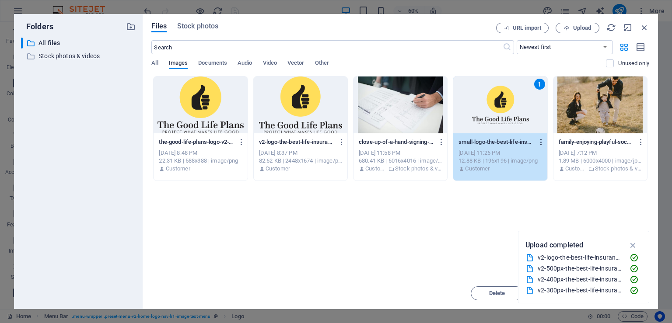
click at [539, 140] on icon "button" at bounding box center [541, 142] width 8 height 8
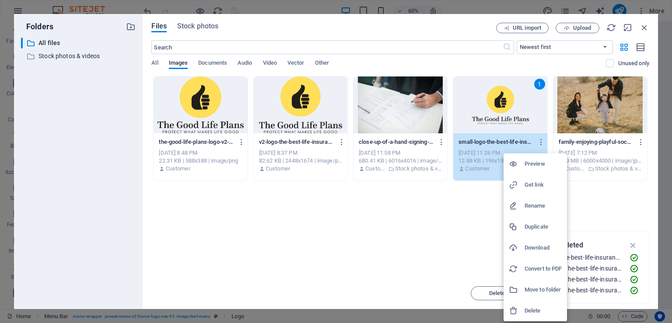
click at [527, 311] on h6 "Delete" at bounding box center [543, 311] width 37 height 11
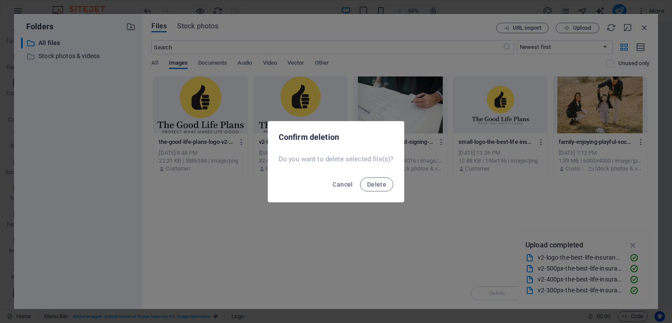
click at [359, 189] on div "Cancel Delete" at bounding box center [336, 187] width 136 height 30
click at [368, 186] on span "Delete" at bounding box center [376, 184] width 19 height 7
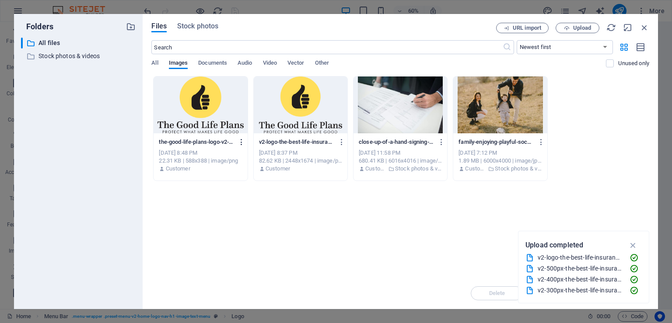
click at [243, 143] on icon "button" at bounding box center [242, 142] width 8 height 8
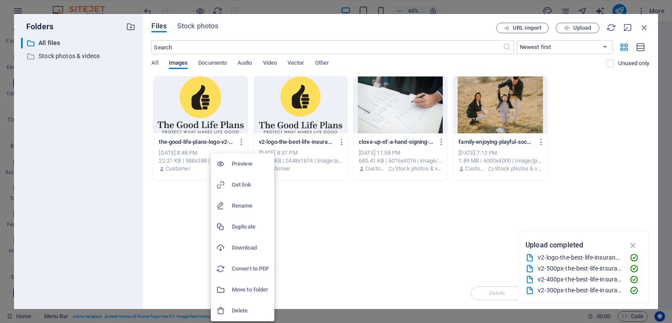
click at [241, 207] on h6 "Rename" at bounding box center [250, 206] width 37 height 11
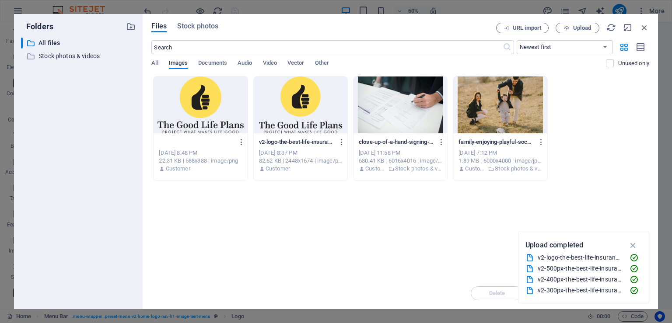
scroll to position [0, 72]
paste input "v2-500px-the-best-life-insurance-plans-best-life-insurance-agent-best-life-insu…"
type input "v2-500px-the-best-life-insurance-plans-best-life-insurance-agent-best-life-insu…"
click at [311, 237] on div "Drop files here to upload them instantly v2-500px-the-best-life-insurance-plans…" at bounding box center [400, 177] width 498 height 202
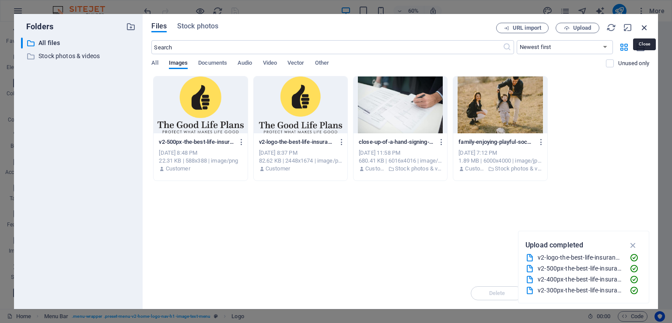
click at [645, 29] on icon "button" at bounding box center [645, 28] width 10 height 10
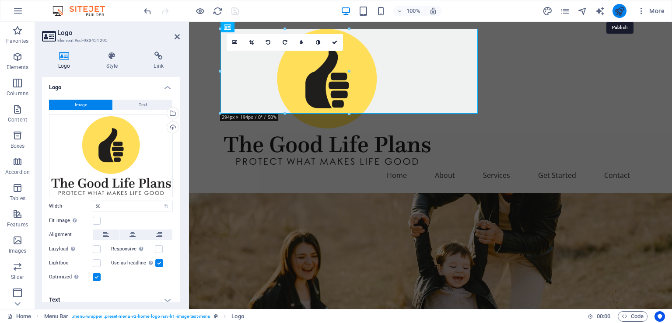
click at [622, 13] on icon "publish" at bounding box center [619, 11] width 10 height 10
select select "%"
